Goal: Task Accomplishment & Management: Complete application form

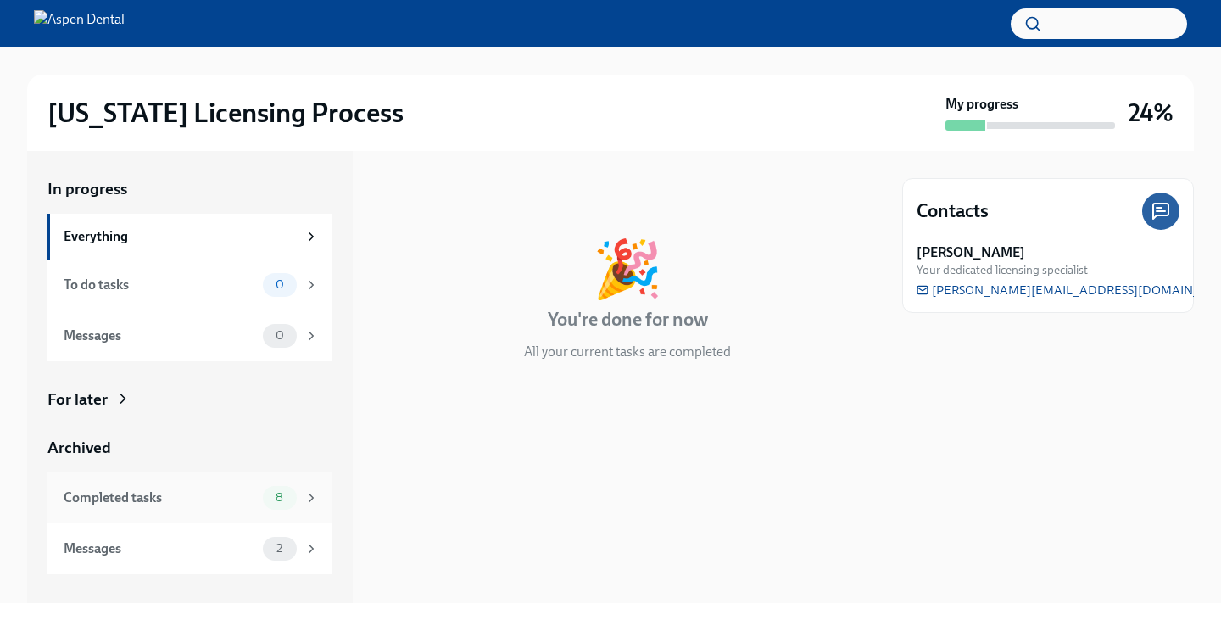
click at [206, 504] on div "Completed tasks" at bounding box center [160, 497] width 192 height 19
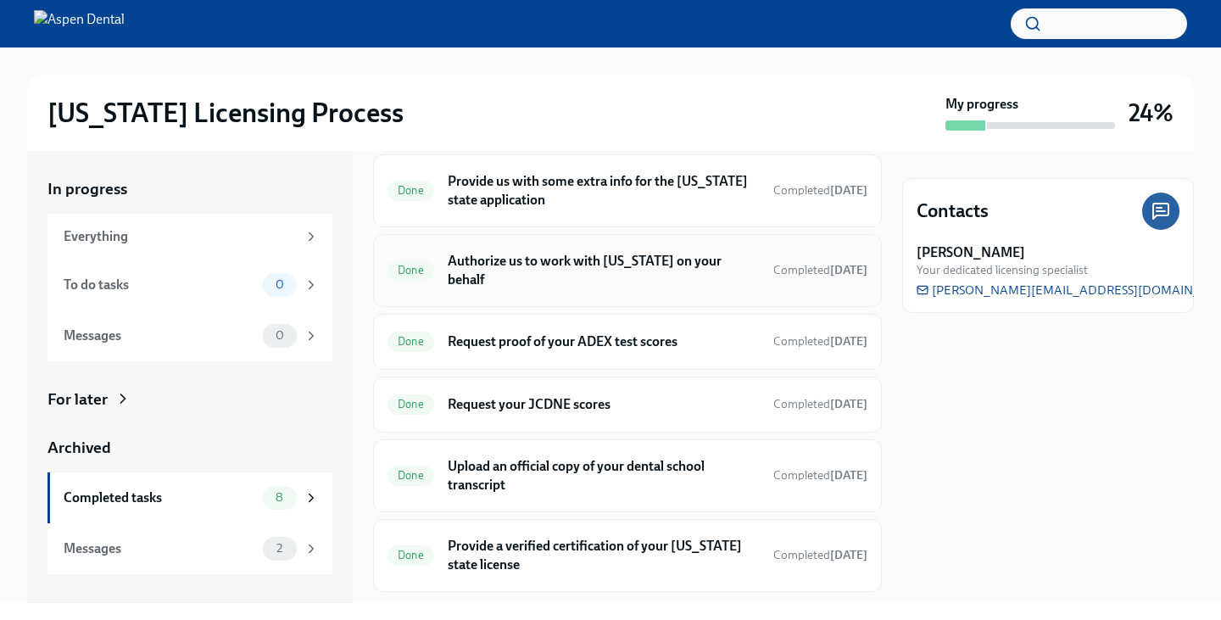
scroll to position [248, 0]
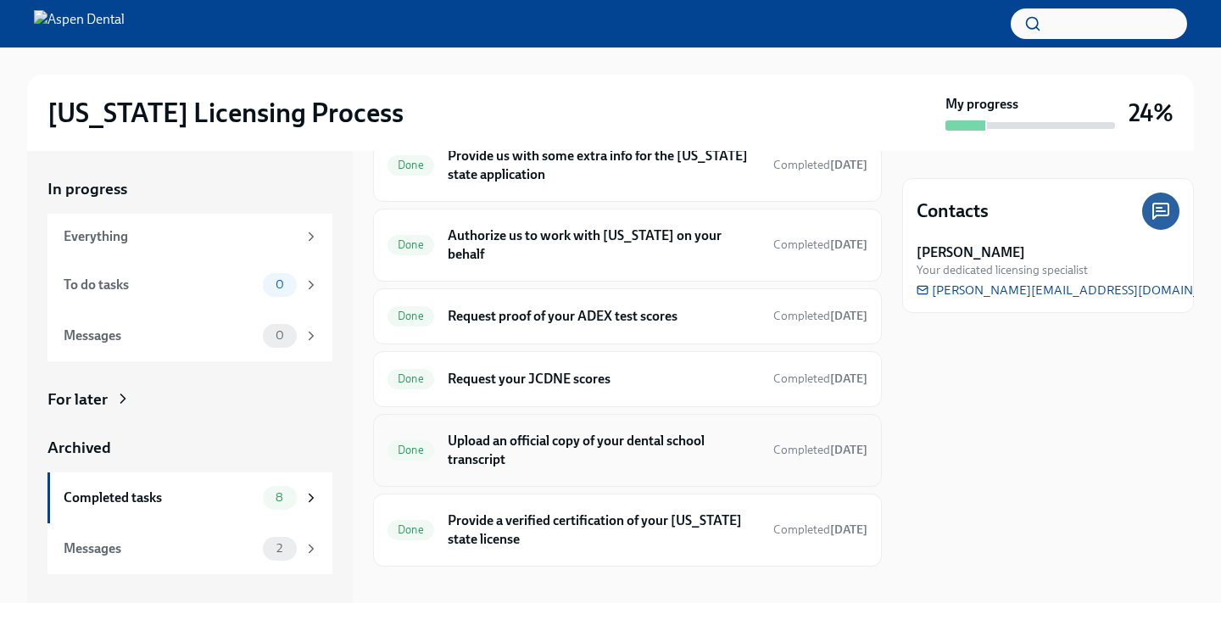
click at [548, 440] on h6 "Upload an official copy of your dental school transcript" at bounding box center [604, 449] width 312 height 37
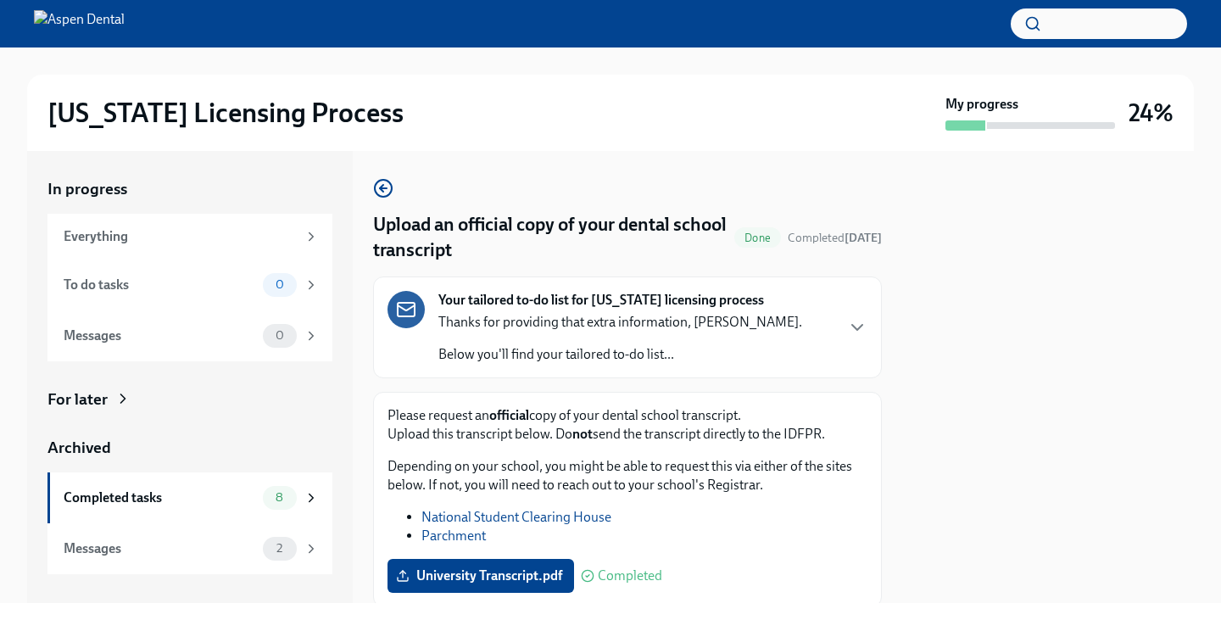
scroll to position [58, 0]
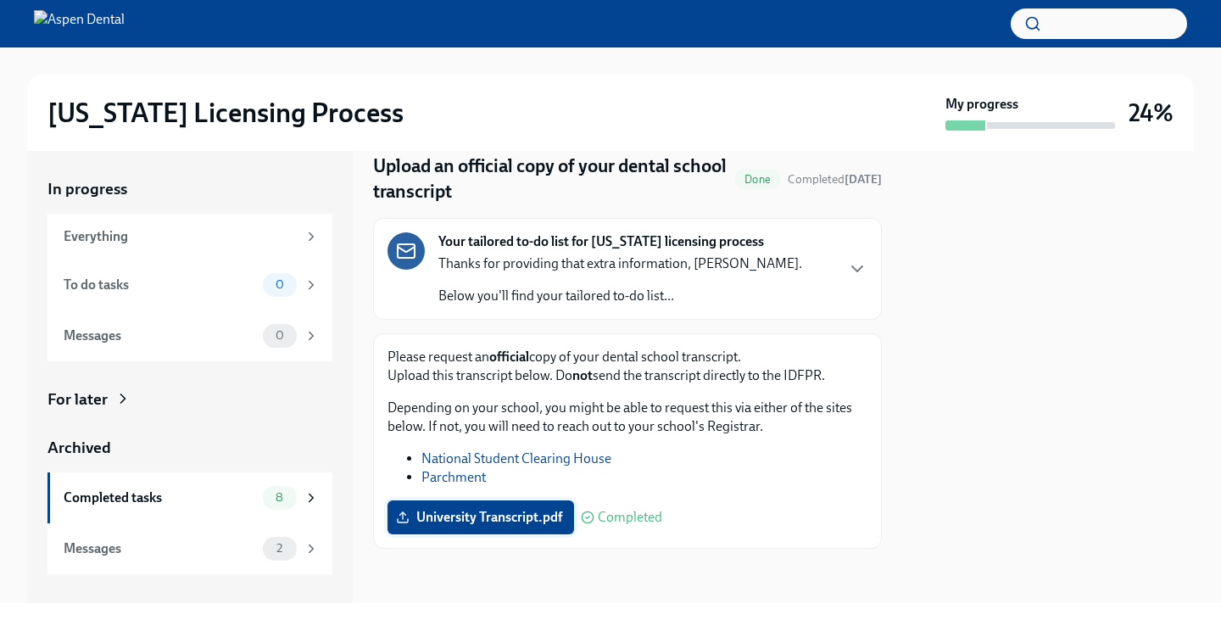
click at [528, 515] on span "University Transcript.pdf" at bounding box center [480, 517] width 163 height 17
click at [0, 0] on input "University Transcript.pdf" at bounding box center [0, 0] width 0 height 0
click at [203, 227] on div "Everything" at bounding box center [180, 236] width 233 height 19
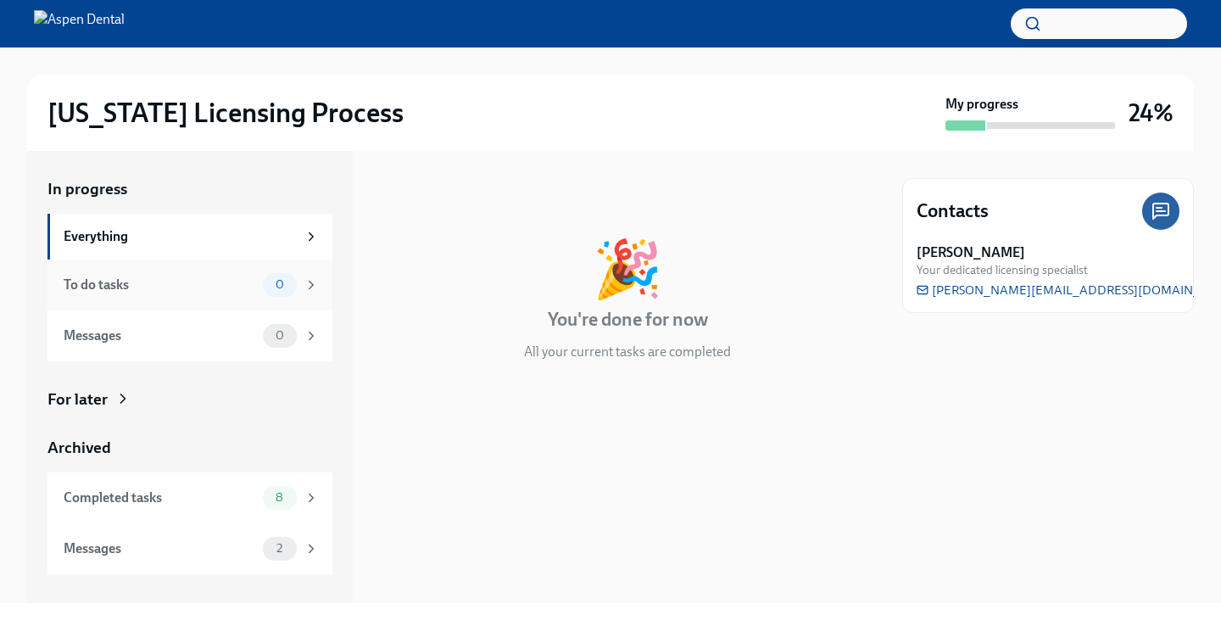
click at [153, 273] on div "To do tasks 0" at bounding box center [191, 285] width 255 height 24
click at [206, 228] on div "Everything" at bounding box center [180, 236] width 233 height 19
